Goal: Task Accomplishment & Management: Manage account settings

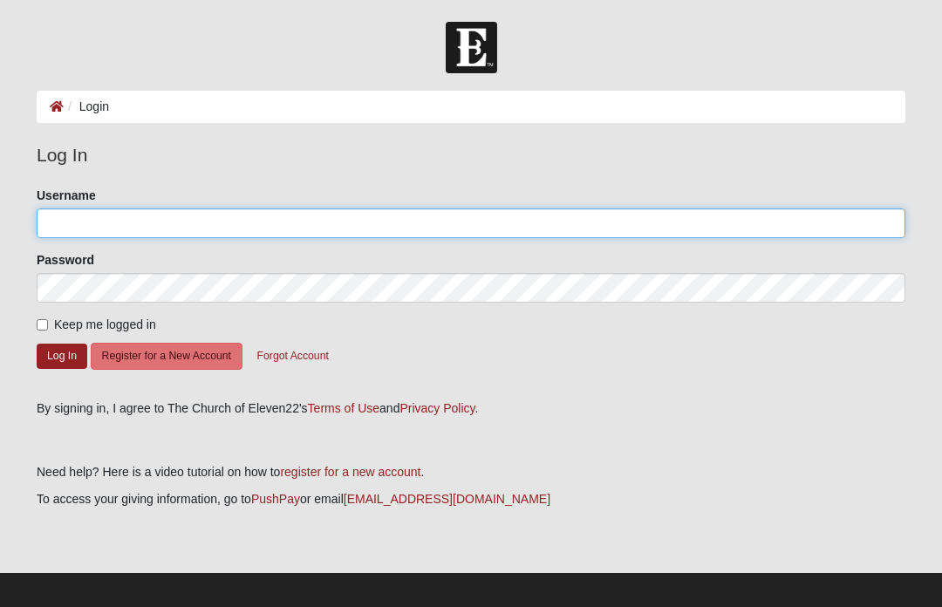
click at [92, 235] on input "Username" at bounding box center [471, 223] width 868 height 30
type input "Hullingers"
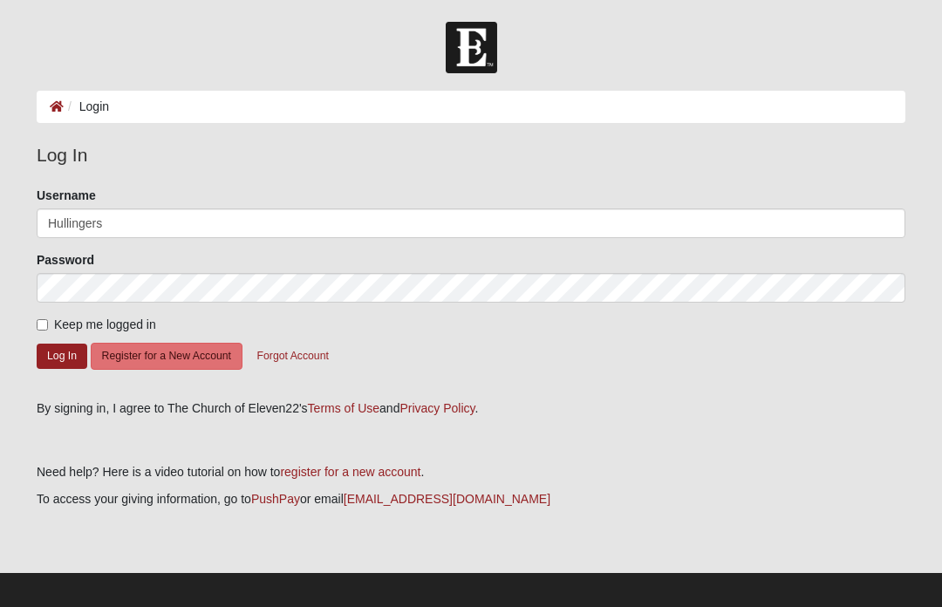
click at [62, 355] on button "Log In" at bounding box center [62, 356] width 51 height 25
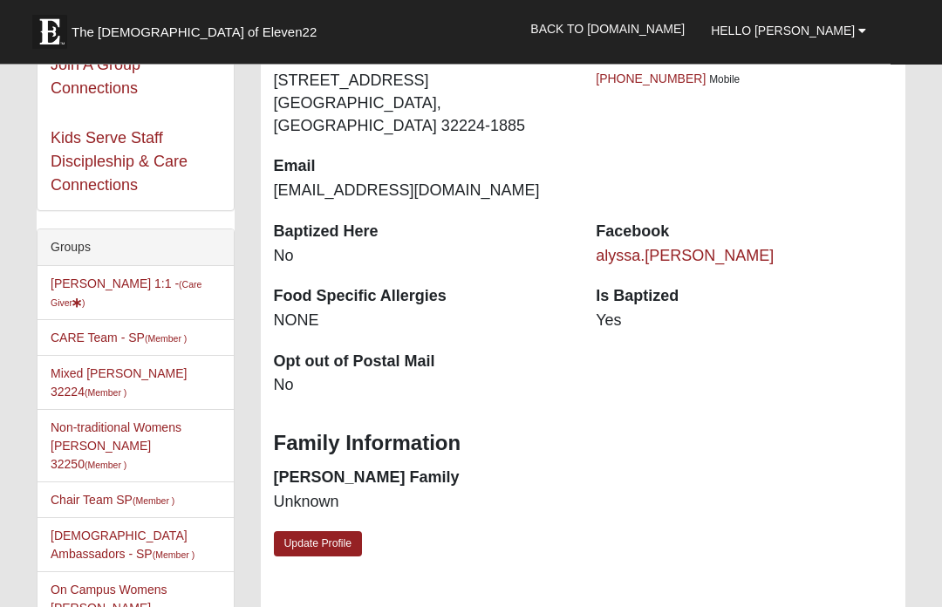
scroll to position [321, 0]
click at [188, 289] on small "(Care Giver )" at bounding box center [126, 293] width 151 height 29
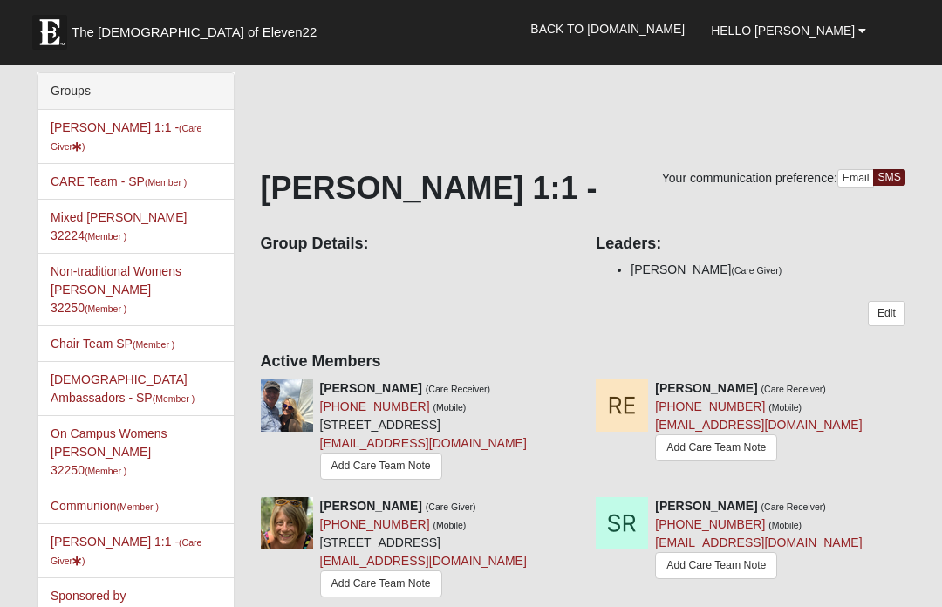
click at [725, 453] on link "Add Care Team Note" at bounding box center [716, 447] width 122 height 27
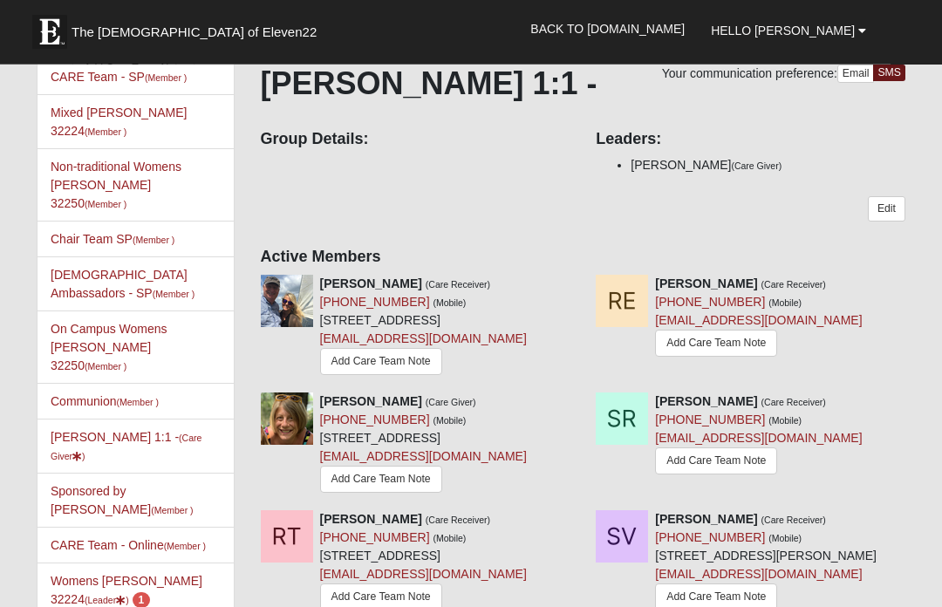
scroll to position [108, 0]
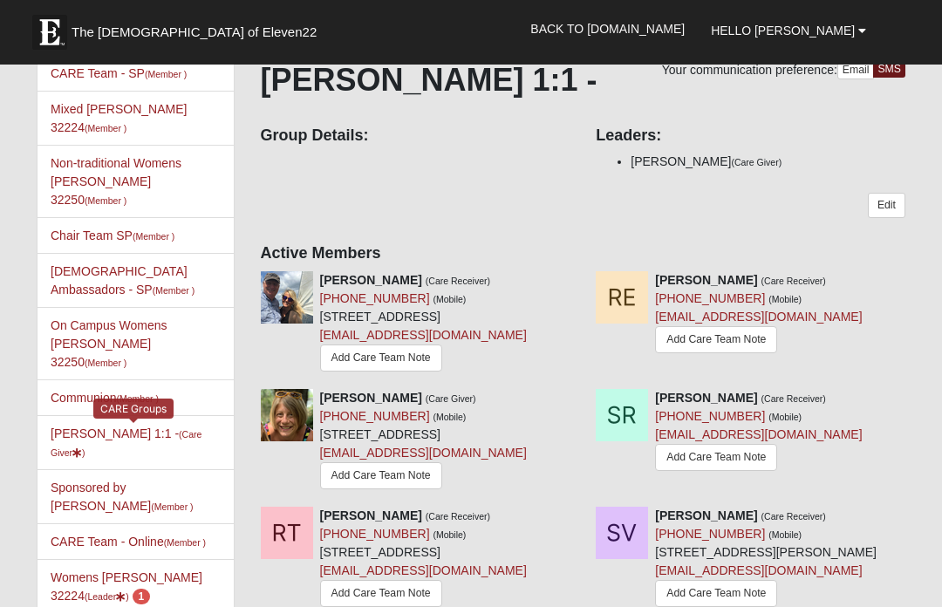
click at [69, 426] on link "Alyssa Hullinger 1:1 - (Care Giver )" at bounding box center [126, 442] width 151 height 32
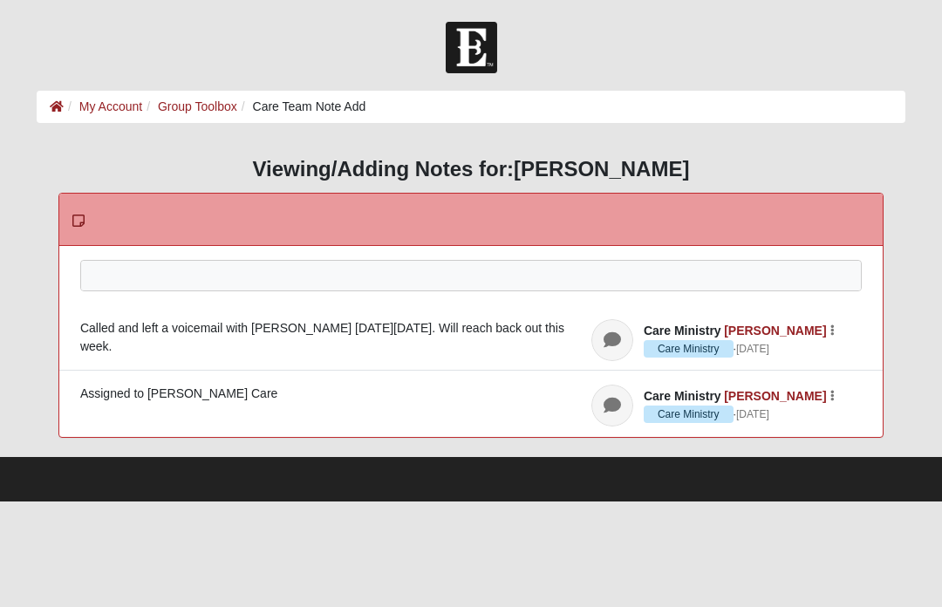
click at [109, 283] on div at bounding box center [470, 299] width 779 height 77
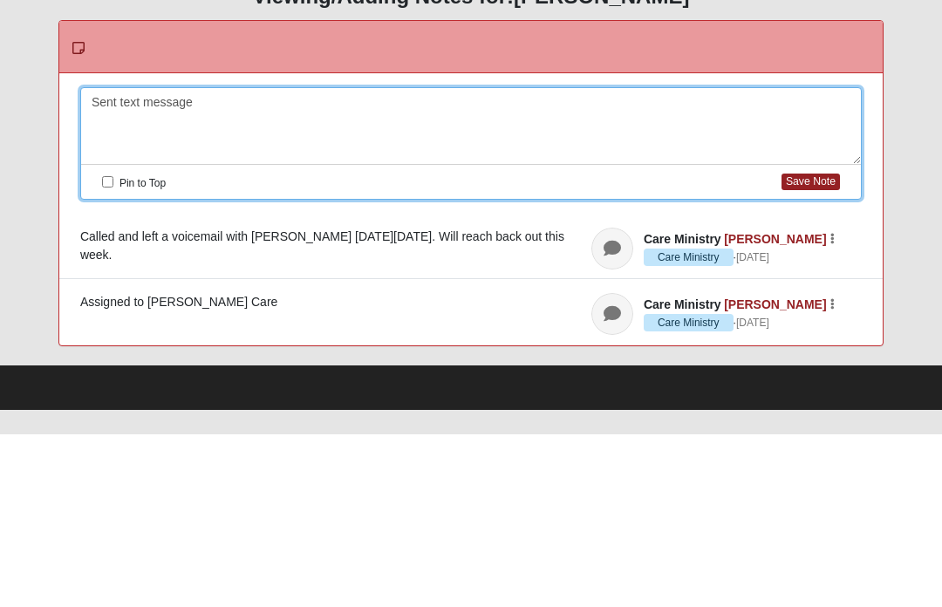
click at [132, 261] on div "Sent text message" at bounding box center [470, 299] width 779 height 77
click at [128, 261] on div "Sent text message" at bounding box center [470, 299] width 779 height 77
click at [406, 261] on div "Sent follow up text message" at bounding box center [470, 299] width 779 height 77
click at [811, 346] on button "Save Note" at bounding box center [810, 354] width 58 height 17
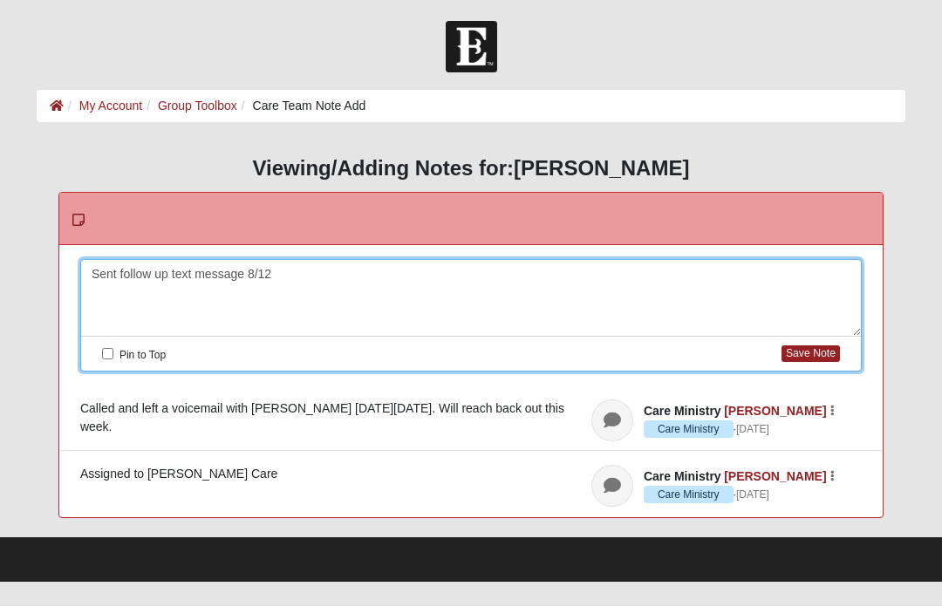
scroll to position [1, 0]
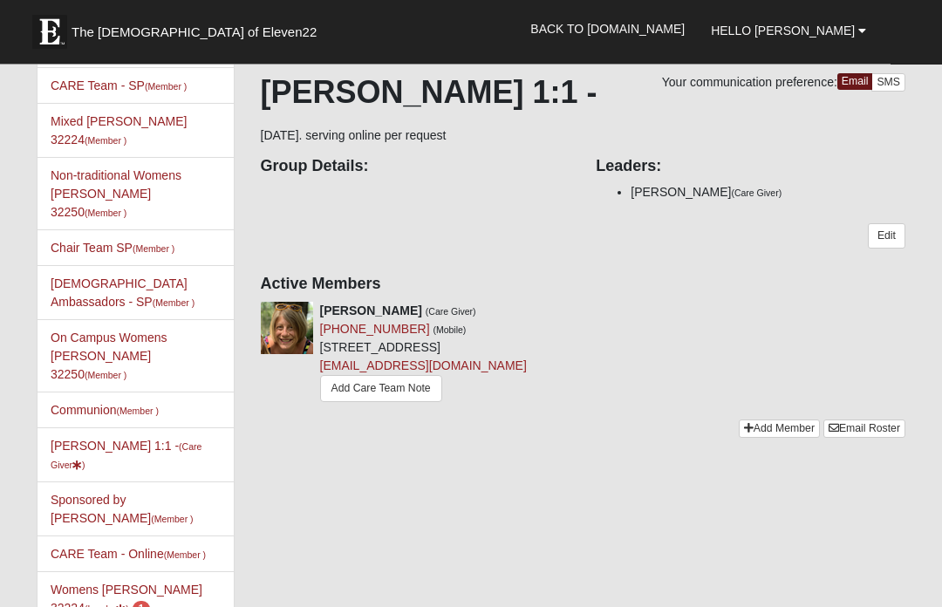
scroll to position [96, 0]
click at [95, 582] on link "Womens Hullinger 32224 (Leader ) 1" at bounding box center [127, 598] width 152 height 32
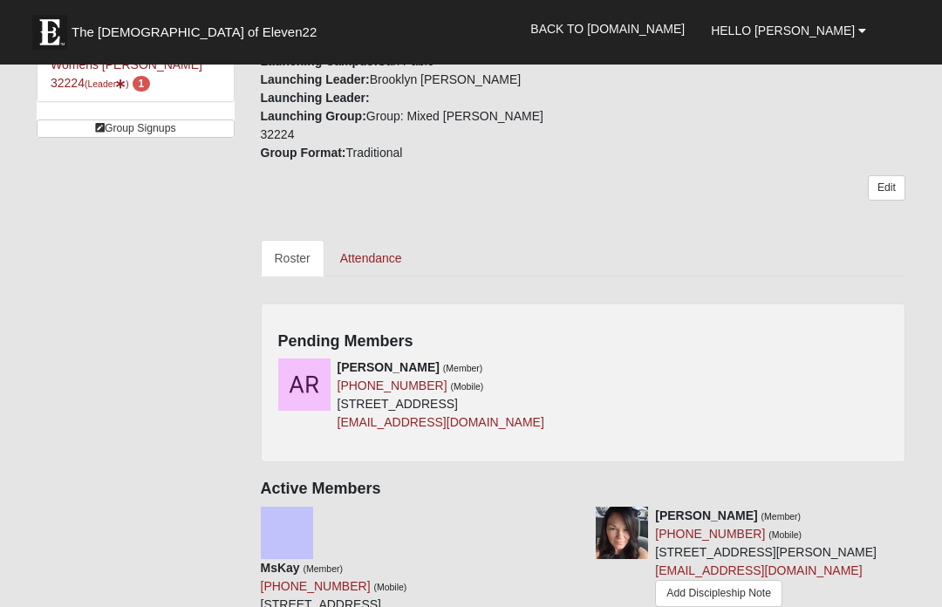
scroll to position [624, 0]
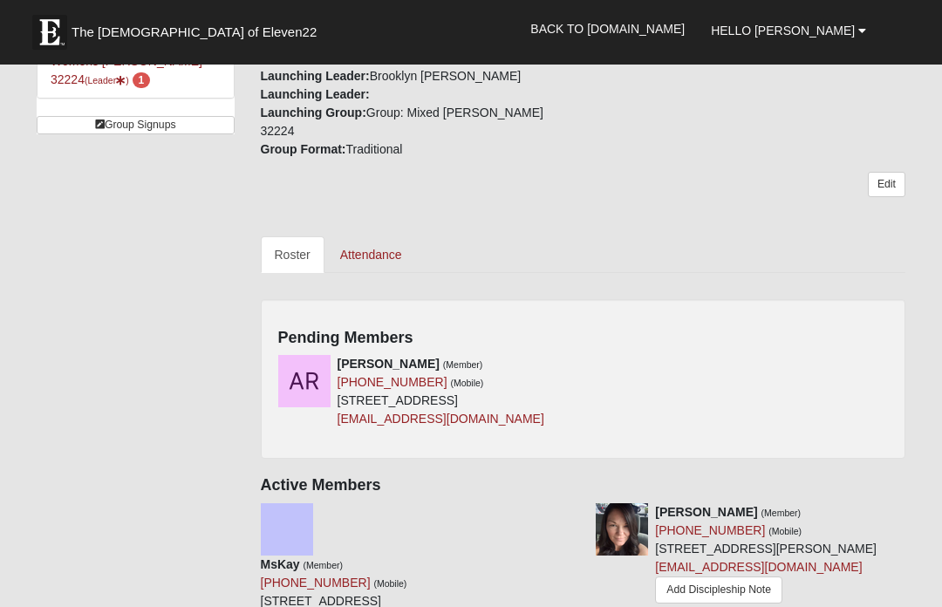
click at [586, 362] on div "[PERSON_NAME] (Member) [PHONE_NUMBER] (Mobile) [STREET_ADDRESS] [EMAIL_ADDRESS]…" at bounding box center [583, 398] width 636 height 86
click at [587, 355] on div "[PERSON_NAME] (Member) [PHONE_NUMBER] (Mobile) [STREET_ADDRESS] [EMAIL_ADDRESS]…" at bounding box center [583, 398] width 636 height 86
click at [581, 357] on icon at bounding box center [576, 363] width 12 height 12
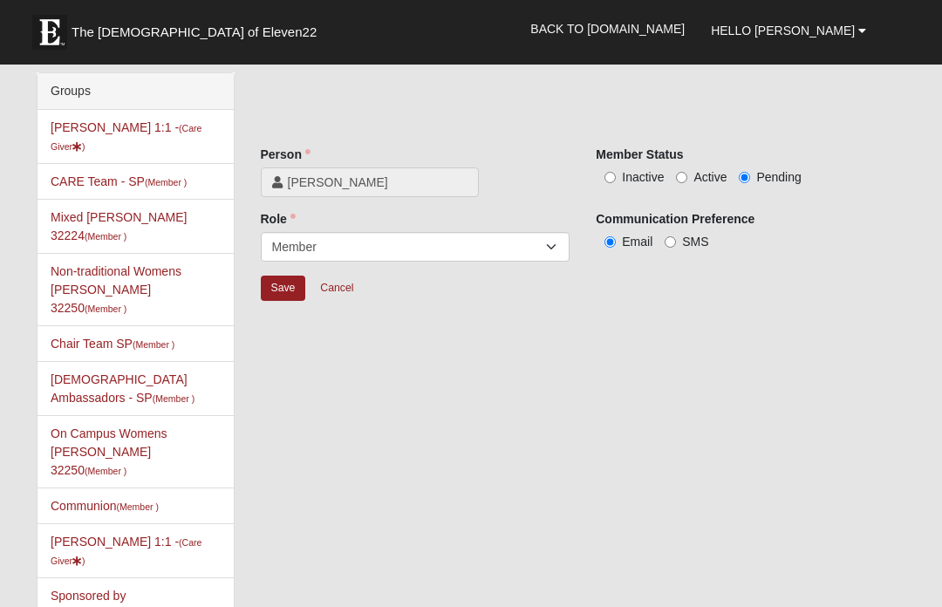
click at [687, 180] on input "Active" at bounding box center [681, 177] width 11 height 11
radio input "true"
click at [282, 293] on input "Save" at bounding box center [283, 288] width 45 height 25
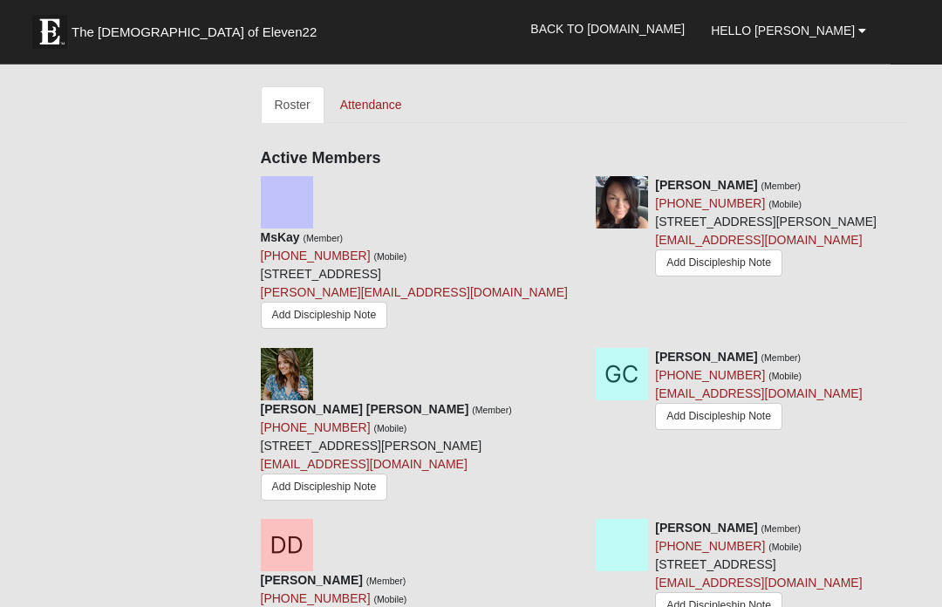
scroll to position [761, 0]
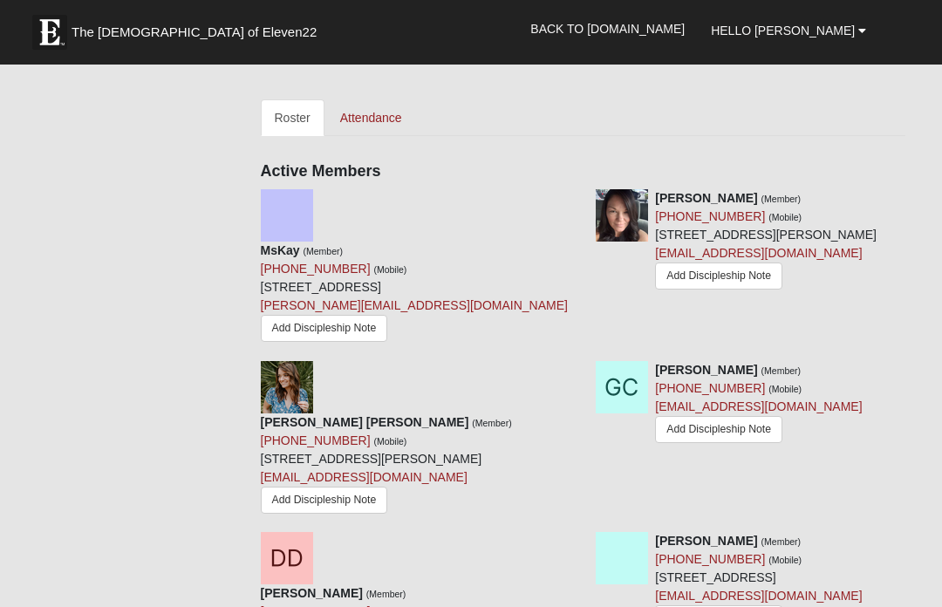
click at [571, 192] on icon at bounding box center [576, 198] width 12 height 12
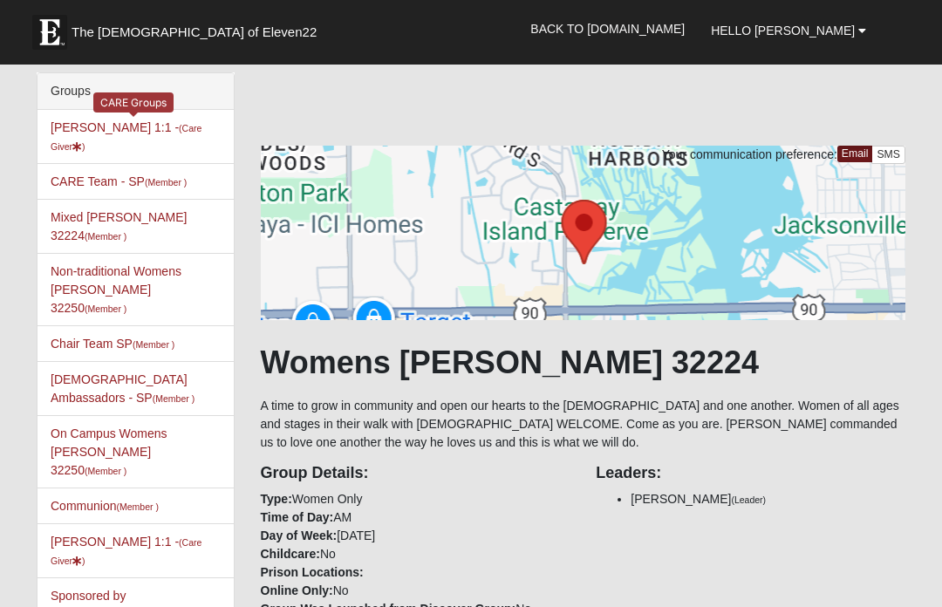
click at [191, 133] on small "(Care Giver )" at bounding box center [126, 137] width 151 height 29
